Goal: Information Seeking & Learning: Check status

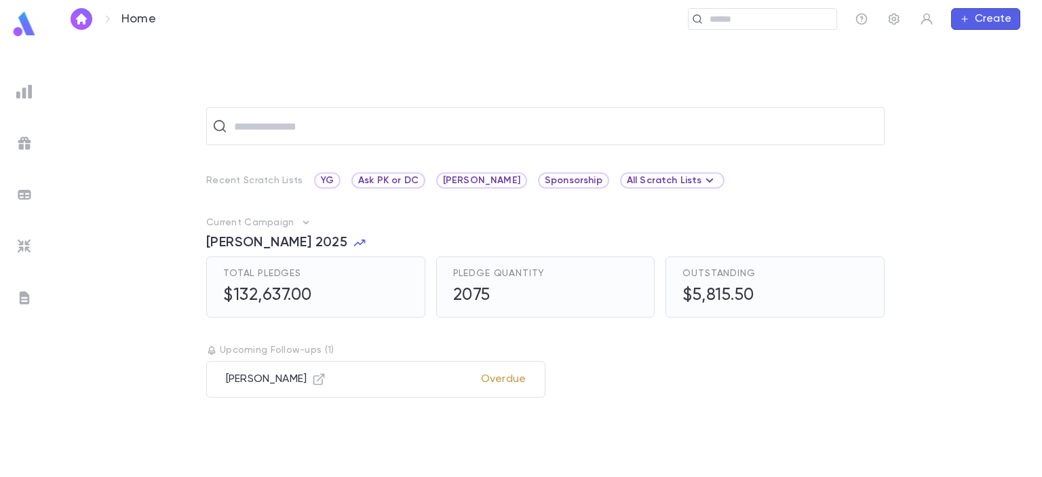
click at [251, 295] on h5 "$132,637.00" at bounding box center [267, 296] width 89 height 20
click at [265, 288] on h5 "$132,637.00" at bounding box center [267, 296] width 89 height 20
click at [21, 140] on img at bounding box center [24, 143] width 16 height 16
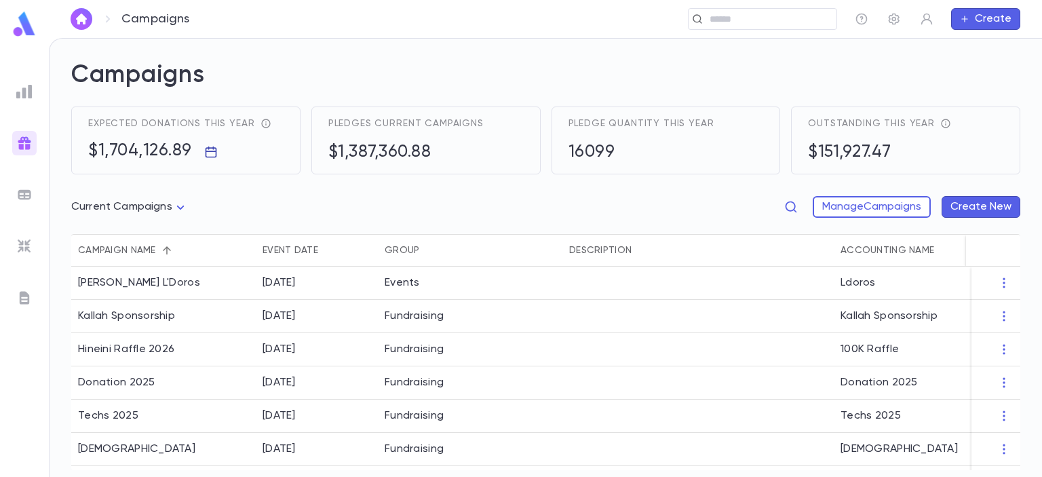
click at [209, 152] on icon "button" at bounding box center [211, 153] width 12 height 12
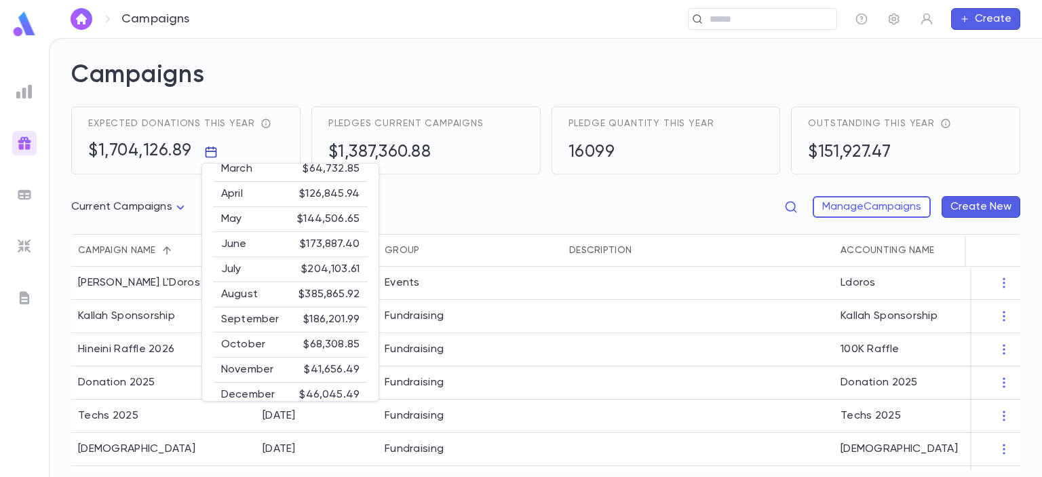
scroll to position [90, 0]
click at [282, 60] on div at bounding box center [521, 238] width 1042 height 477
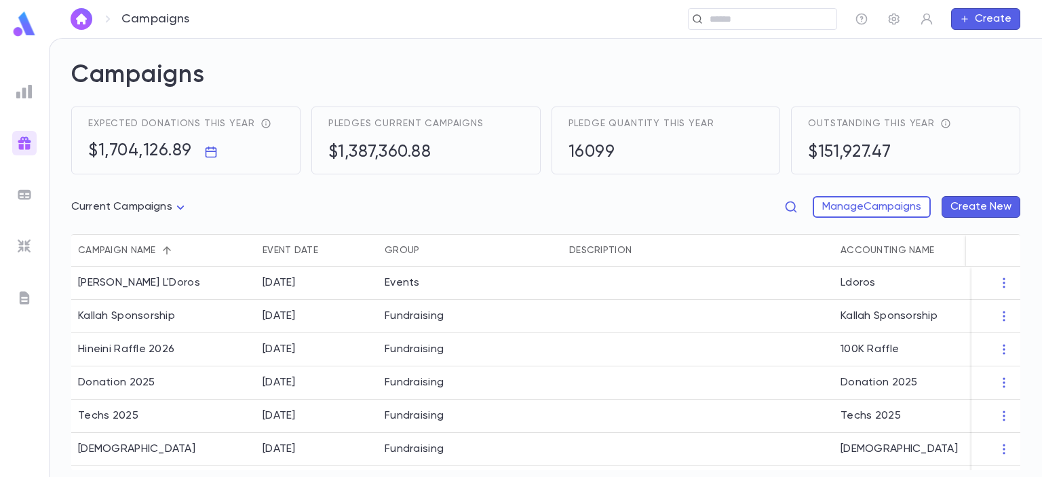
click at [30, 88] on img at bounding box center [24, 91] width 16 height 16
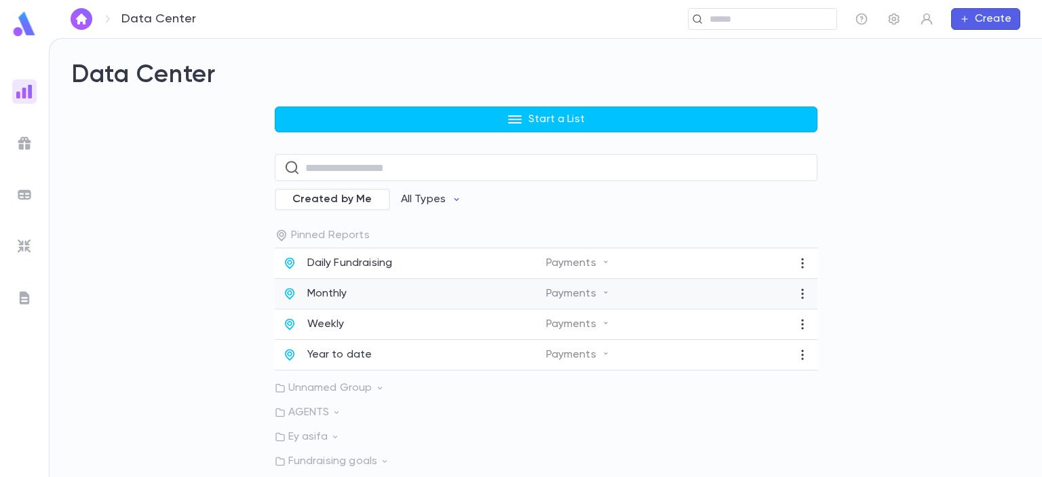
click at [318, 291] on p "Monthly" at bounding box center [327, 294] width 40 height 14
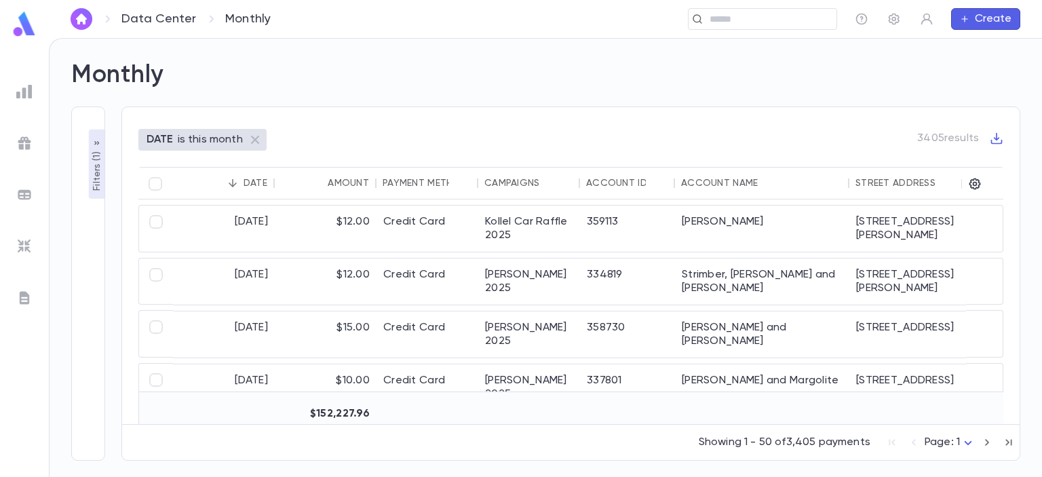
click at [331, 183] on div "Amount" at bounding box center [348, 183] width 41 height 11
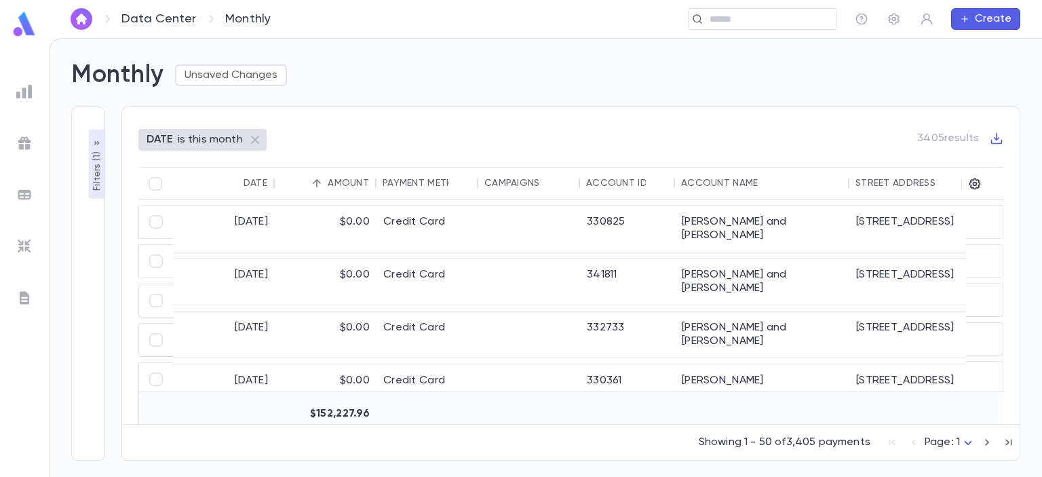
click at [318, 183] on icon "Sort" at bounding box center [317, 183] width 8 height 8
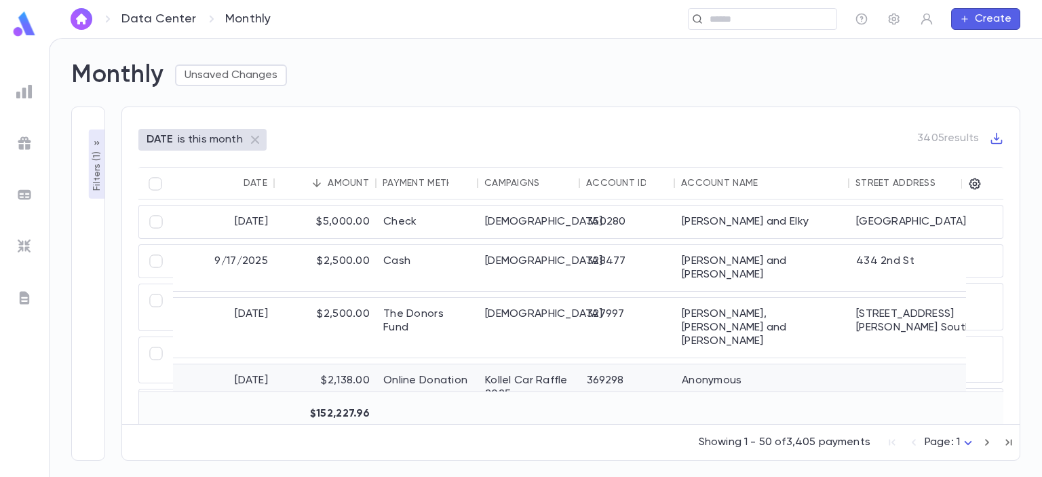
click at [220, 364] on div "[DATE]" at bounding box center [224, 387] width 102 height 46
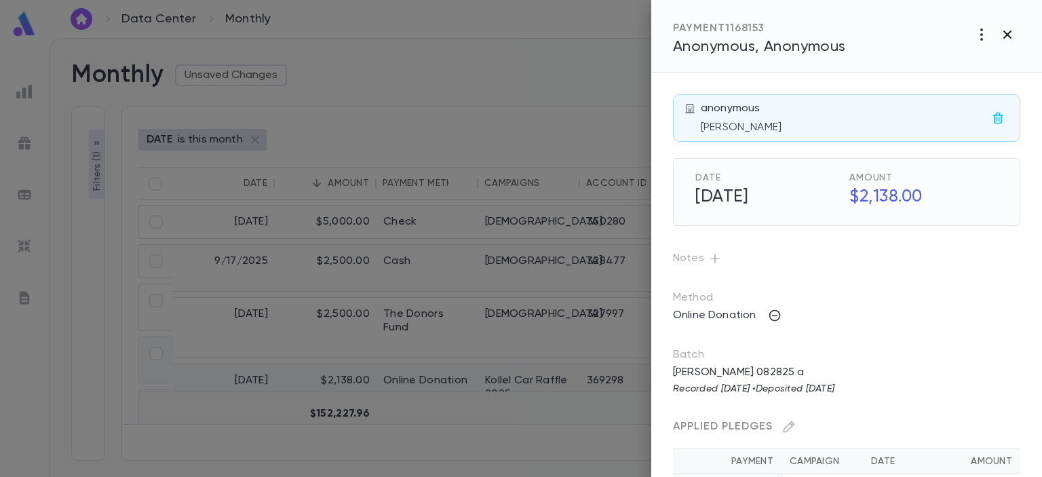
click at [1007, 35] on icon "button" at bounding box center [1008, 35] width 8 height 8
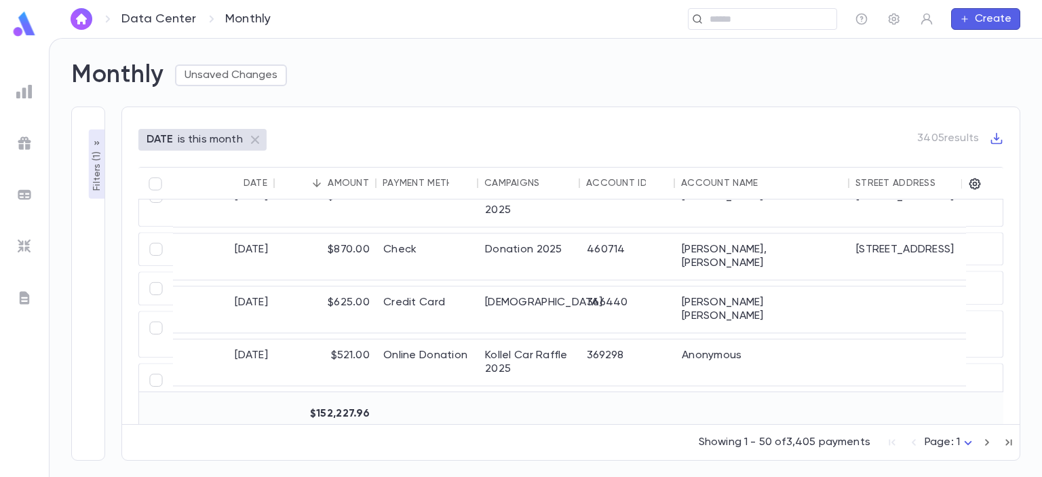
scroll to position [552, 0]
